Goal: Find contact information: Find contact information

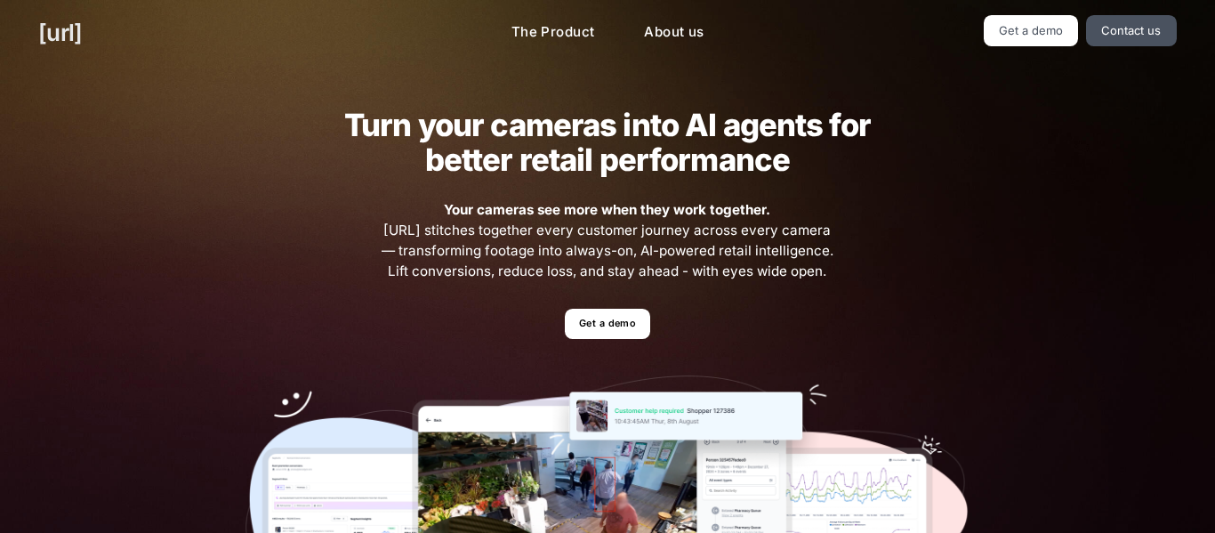
click at [82, 44] on link "[URL]" at bounding box center [60, 32] width 44 height 35
click at [1136, 21] on link "Contact us" at bounding box center [1131, 30] width 91 height 31
